Goal: Find specific page/section: Find specific page/section

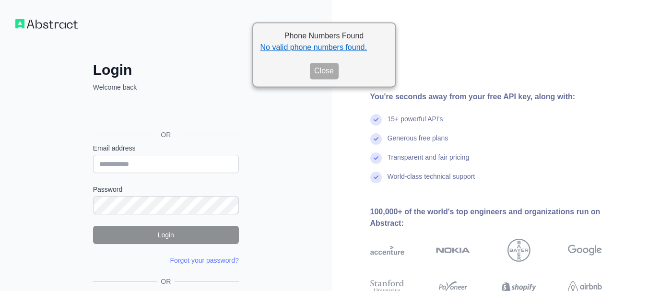
drag, startPoint x: 316, startPoint y: 71, endPoint x: 292, endPoint y: 88, distance: 29.3
click at [316, 71] on button "Close" at bounding box center [324, 71] width 29 height 16
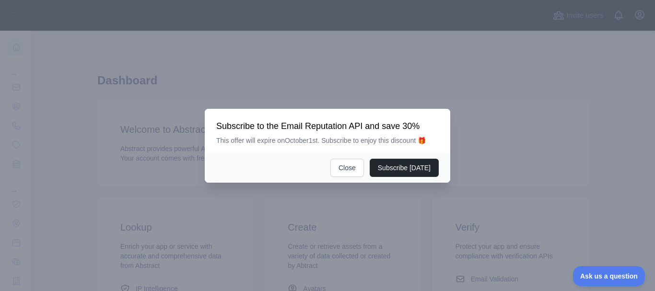
click at [353, 155] on div "Subscribe today Close" at bounding box center [327, 168] width 245 height 30
drag, startPoint x: 352, startPoint y: 162, endPoint x: 368, endPoint y: 166, distance: 16.9
click at [351, 163] on button "Close" at bounding box center [347, 168] width 34 height 18
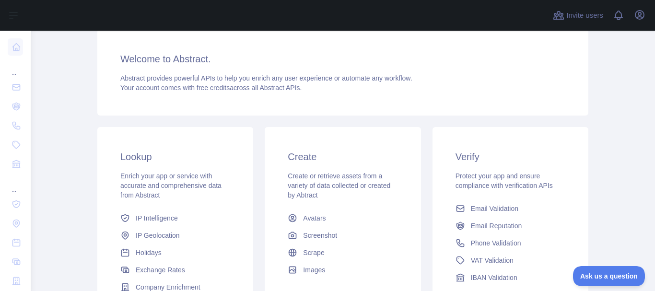
scroll to position [144, 0]
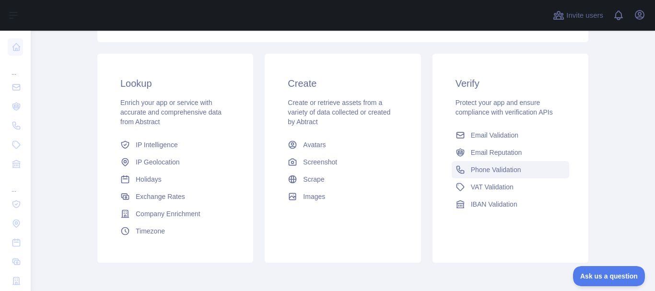
click at [479, 171] on span "Phone Validation" at bounding box center [496, 170] width 50 height 10
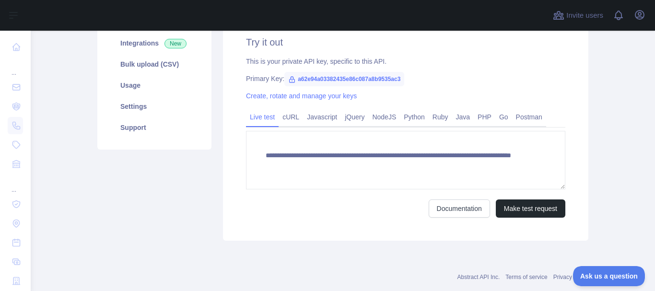
scroll to position [132, 0]
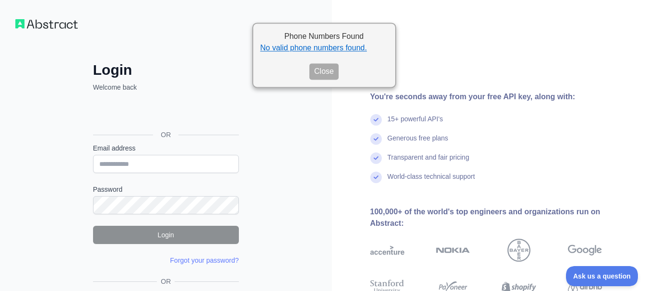
click at [326, 70] on button "Close" at bounding box center [323, 71] width 29 height 16
